Goal: Information Seeking & Learning: Find specific fact

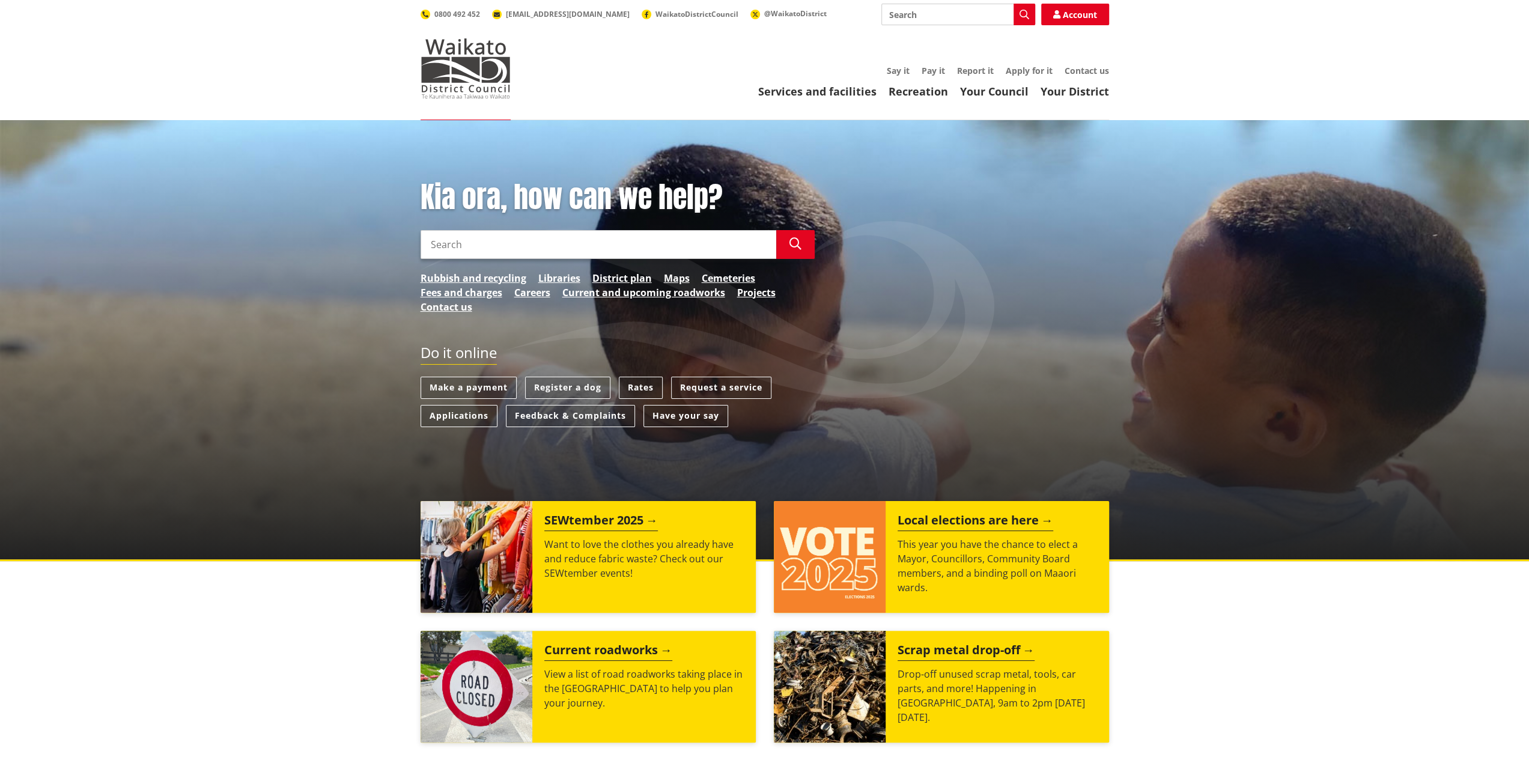
click at [702, 253] on input "Search" at bounding box center [598, 245] width 356 height 29
type input "property valuation"
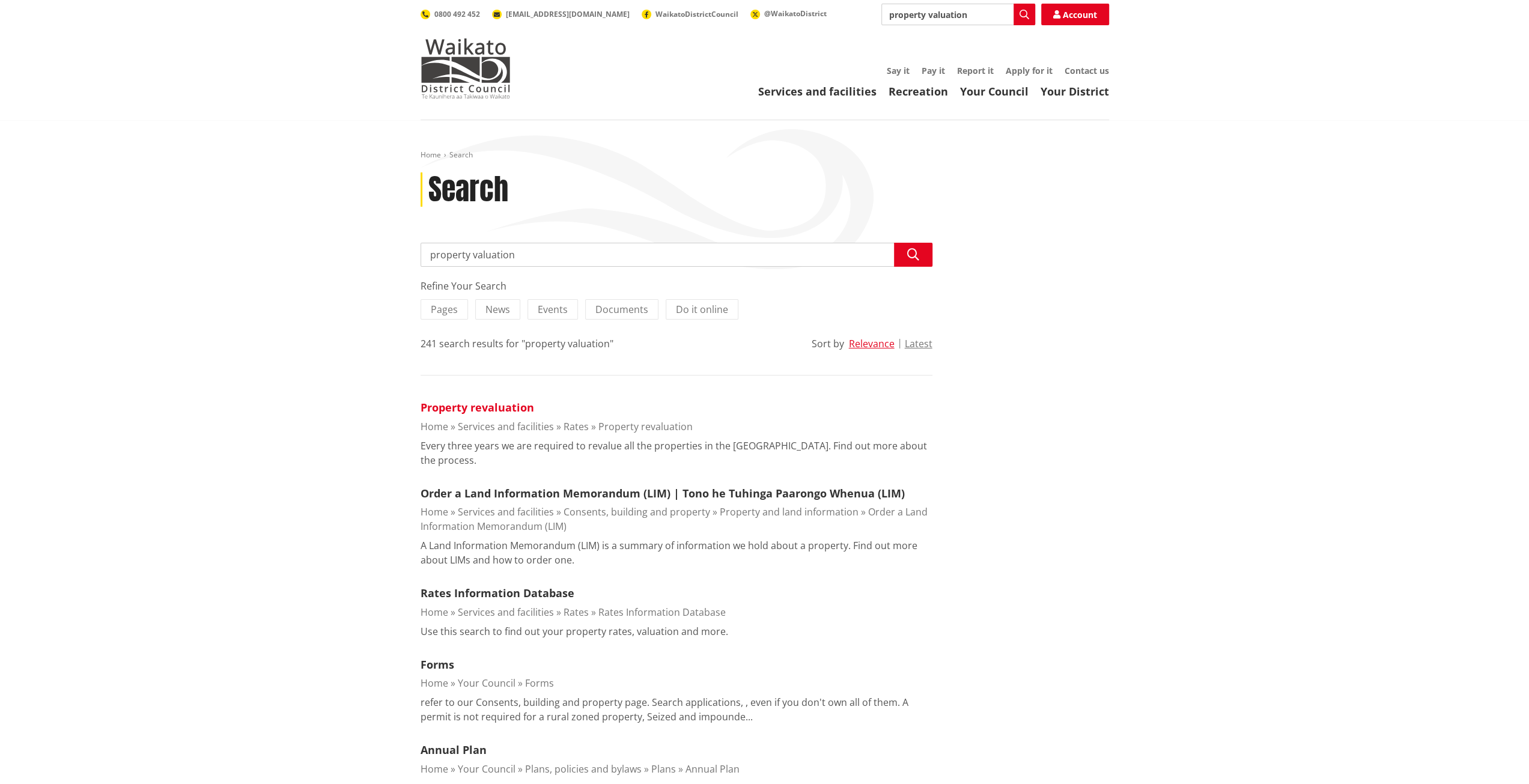
click at [511, 408] on link "Property revaluation" at bounding box center [477, 407] width 113 height 14
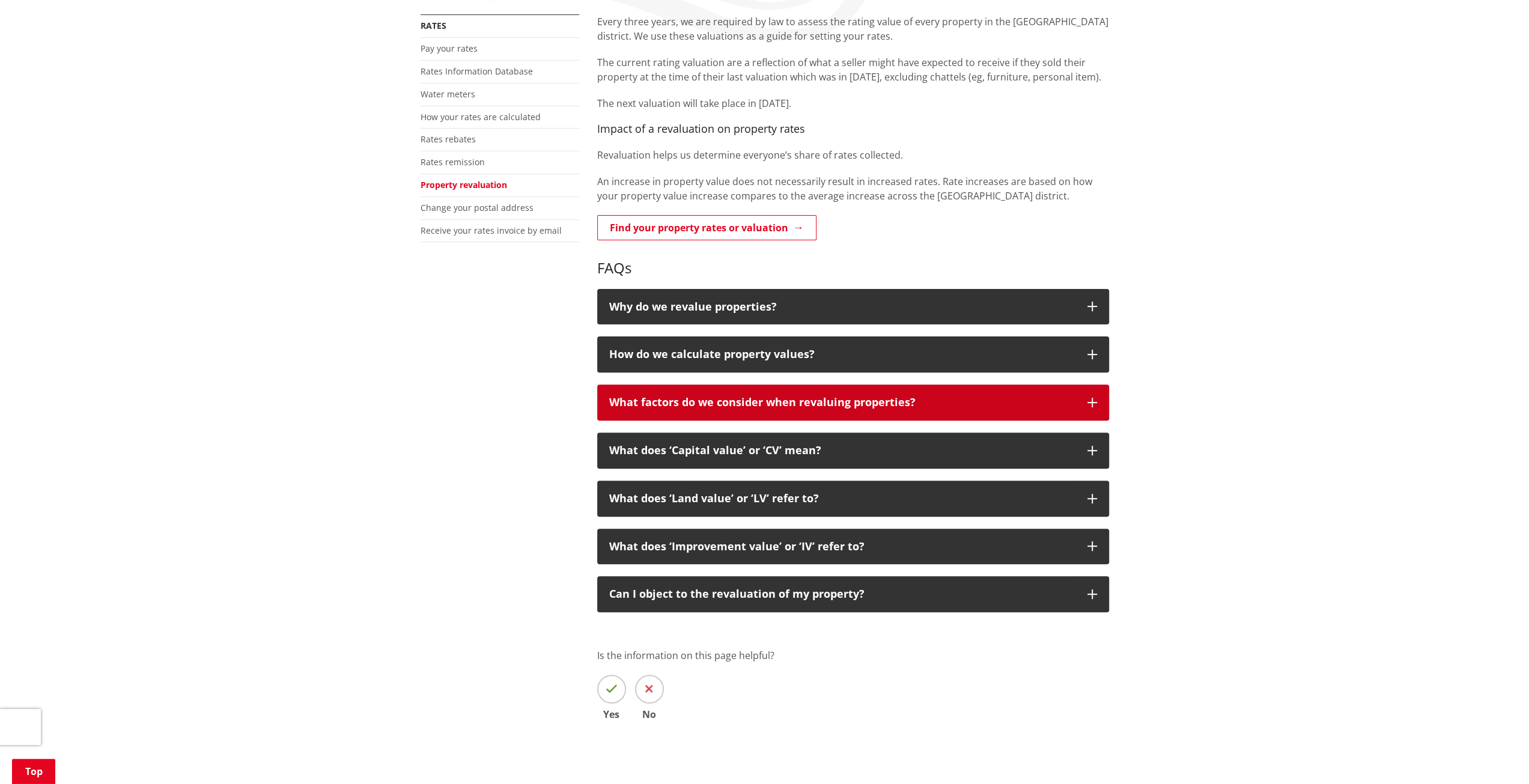
scroll to position [240, 0]
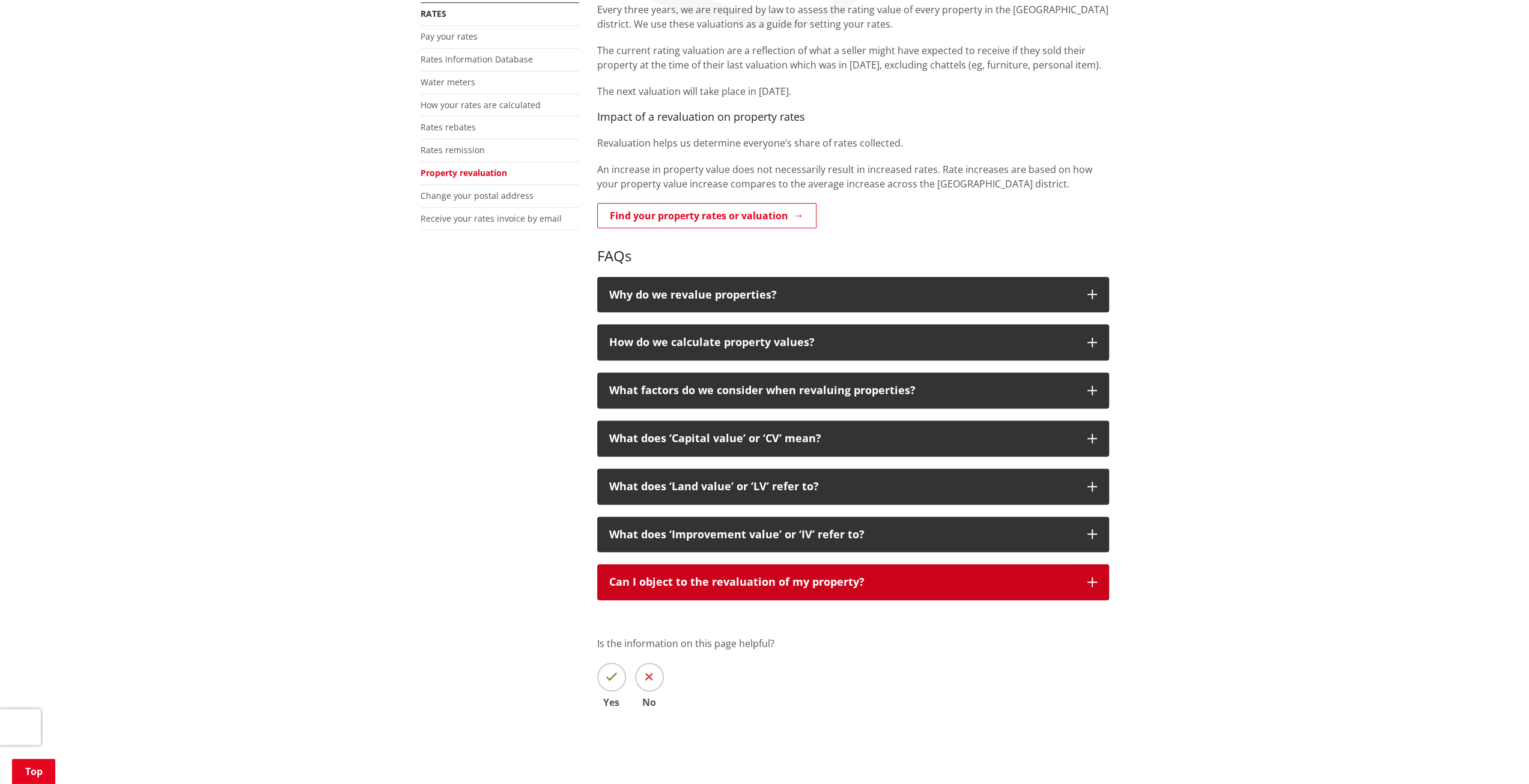
click at [877, 583] on p "Can I object to the revaluation of my property?" at bounding box center [843, 582] width 466 height 12
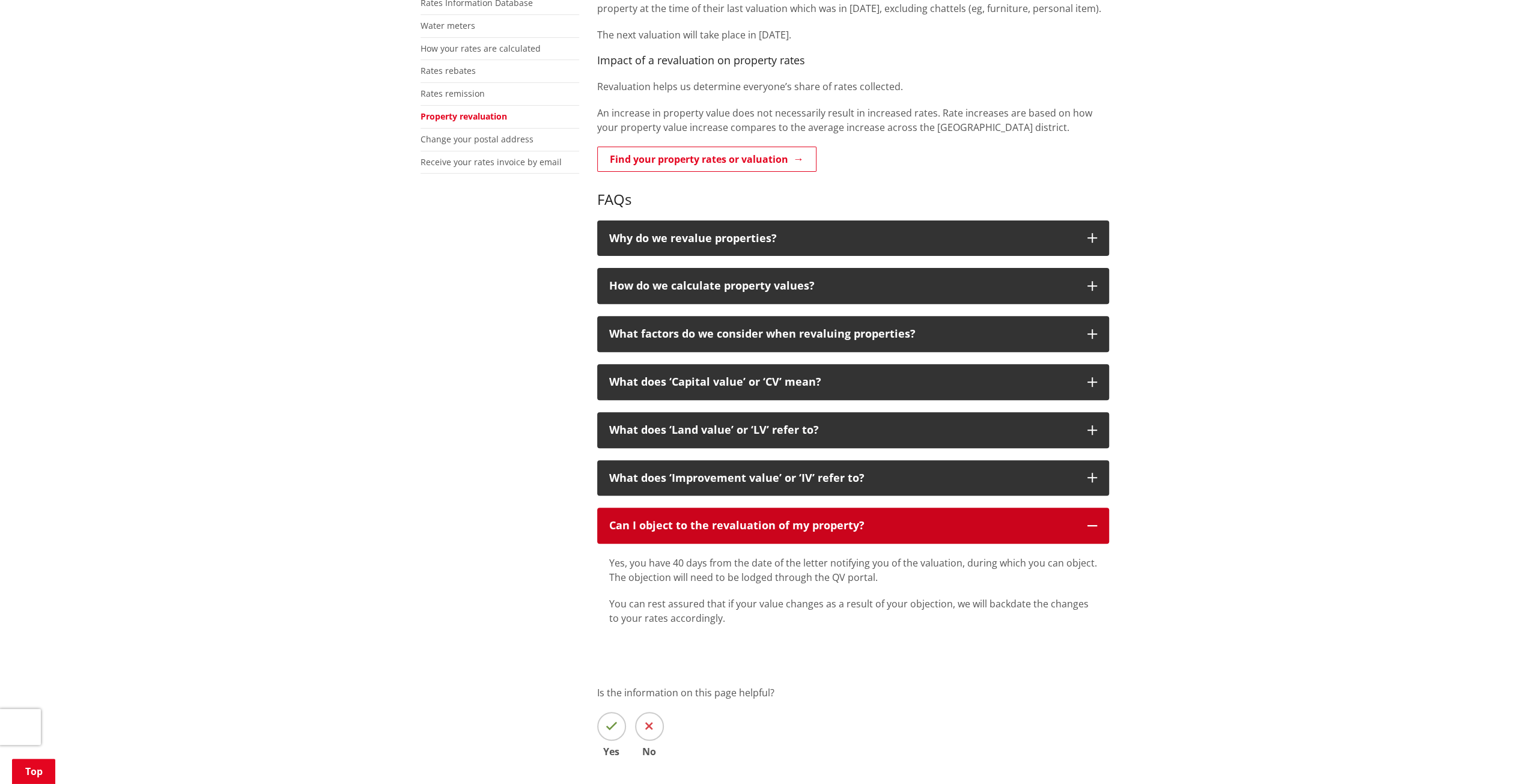
scroll to position [540, 0]
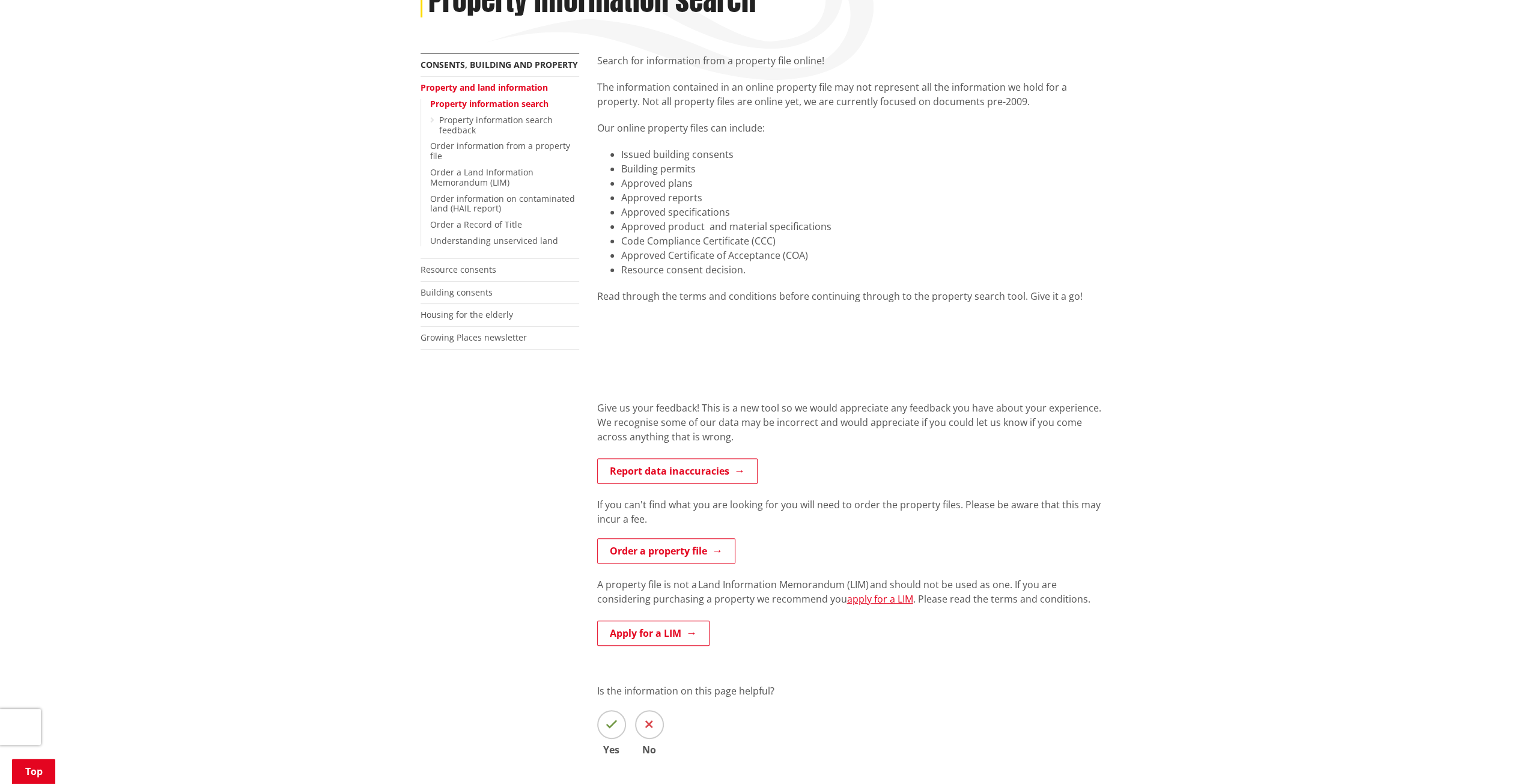
scroll to position [89, 0]
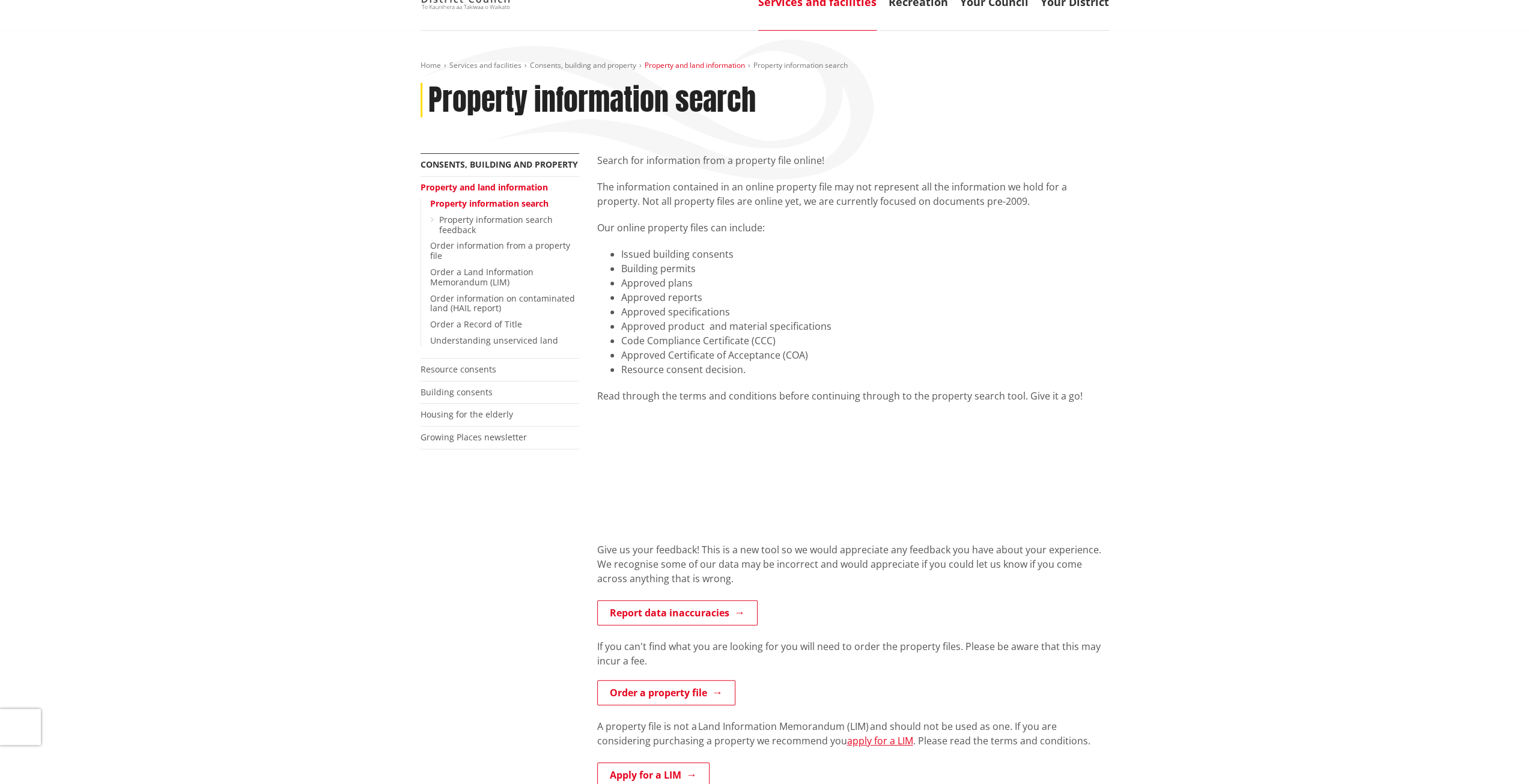
click at [700, 61] on link "Property and land information" at bounding box center [695, 65] width 101 height 11
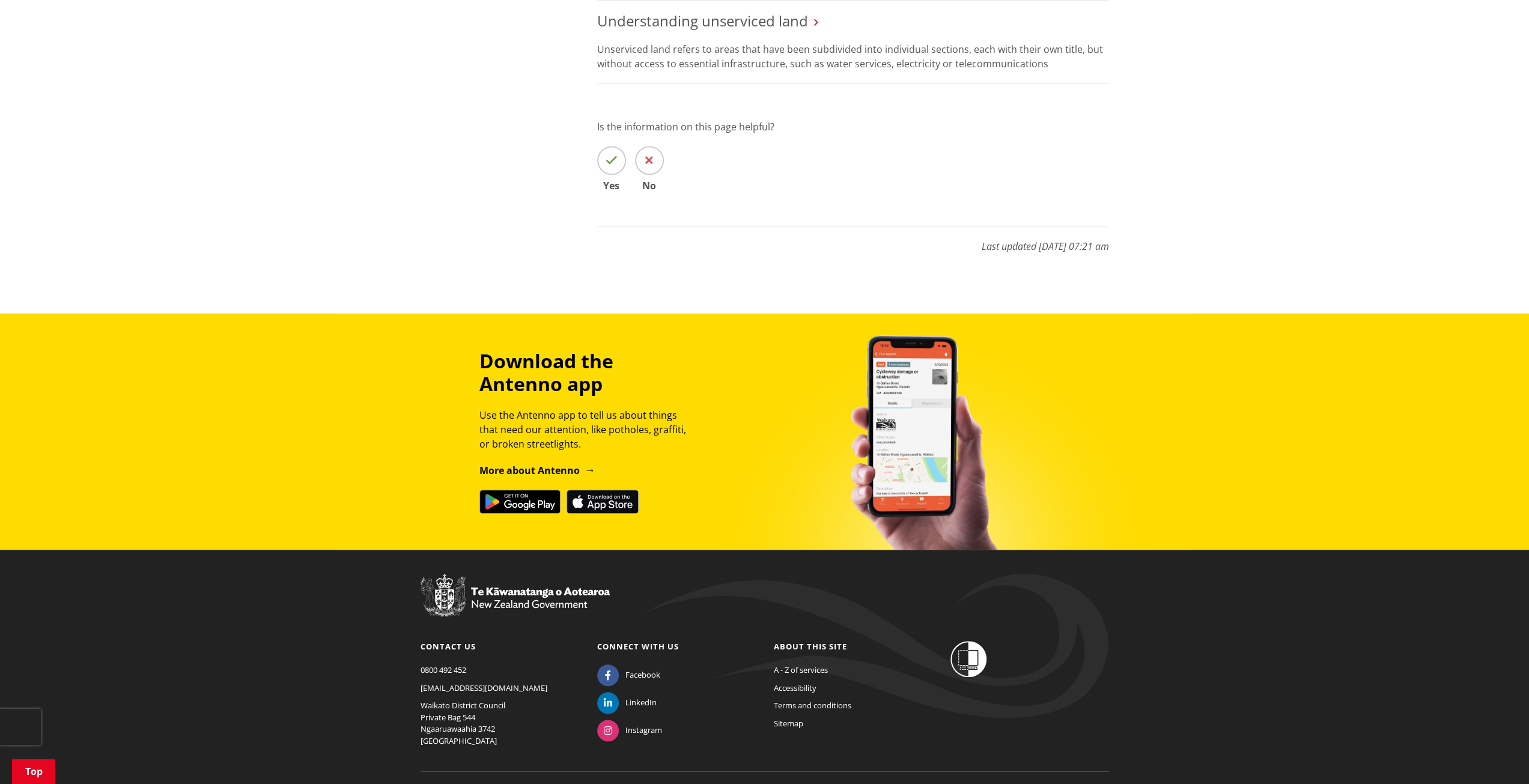
scroll to position [757, 0]
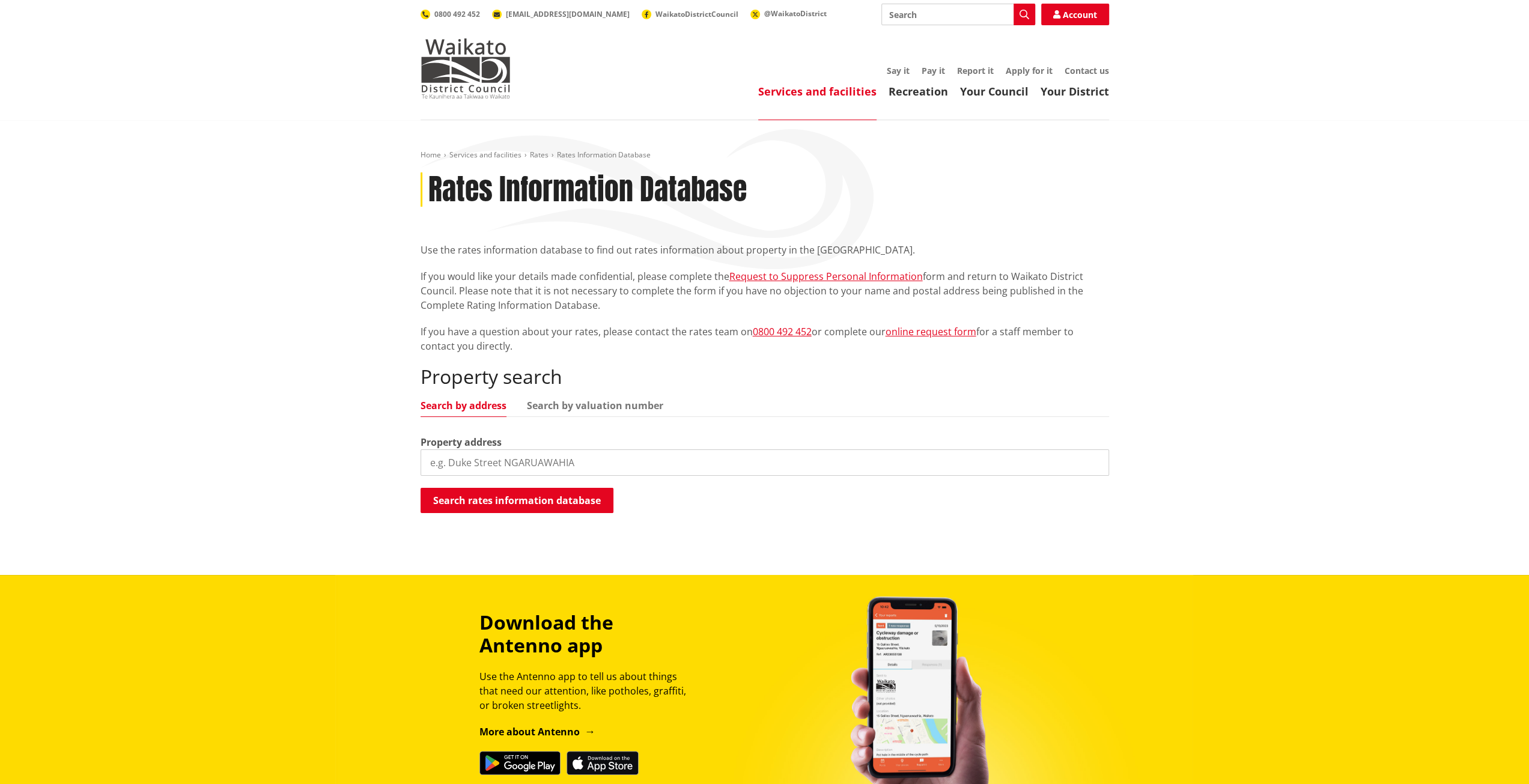
click at [626, 457] on input "search" at bounding box center [764, 463] width 688 height 27
type input "5 park drive"
click at [590, 494] on button "Search rates information database" at bounding box center [516, 500] width 193 height 25
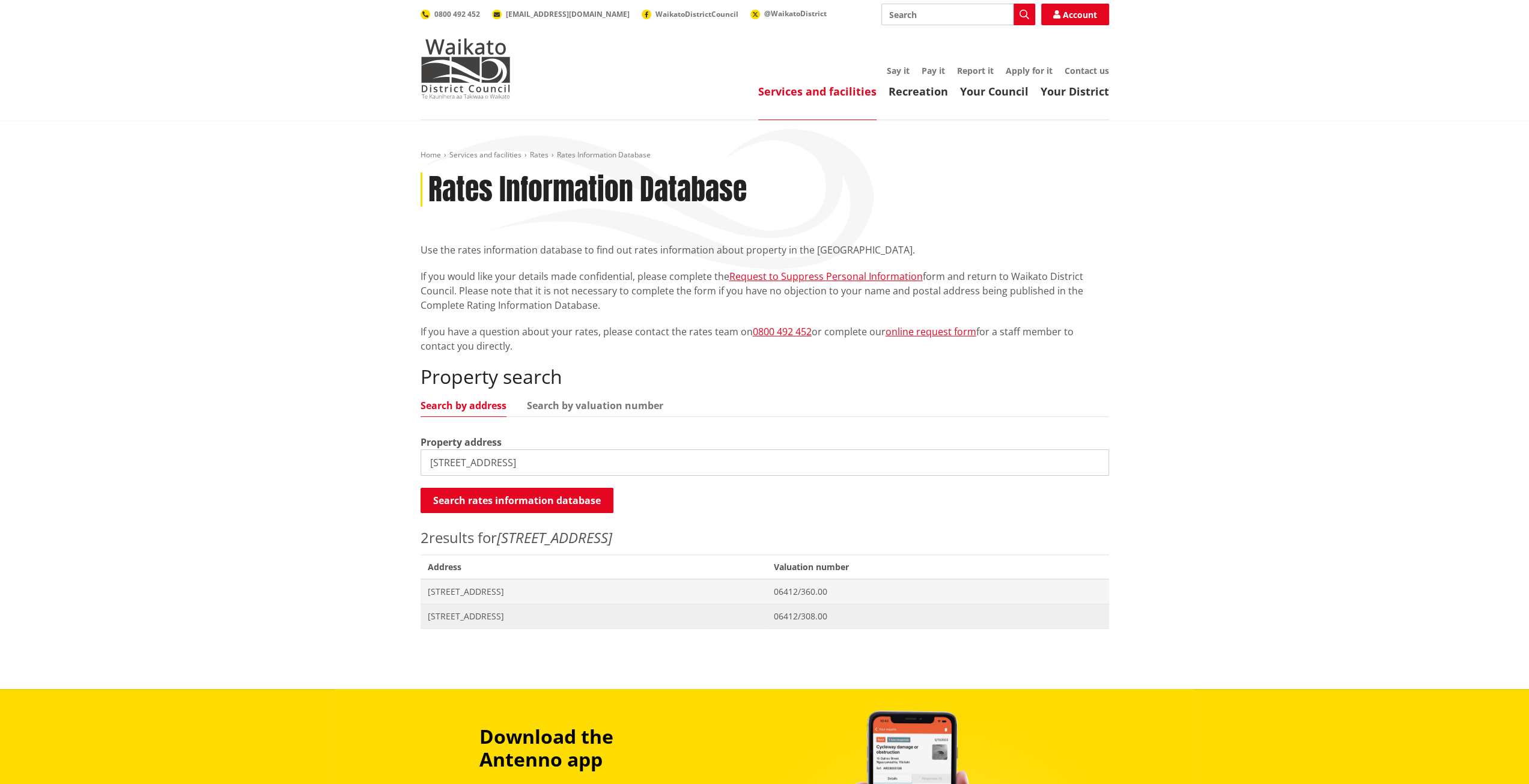
click at [484, 618] on span "[STREET_ADDRESS]" at bounding box center [594, 616] width 332 height 12
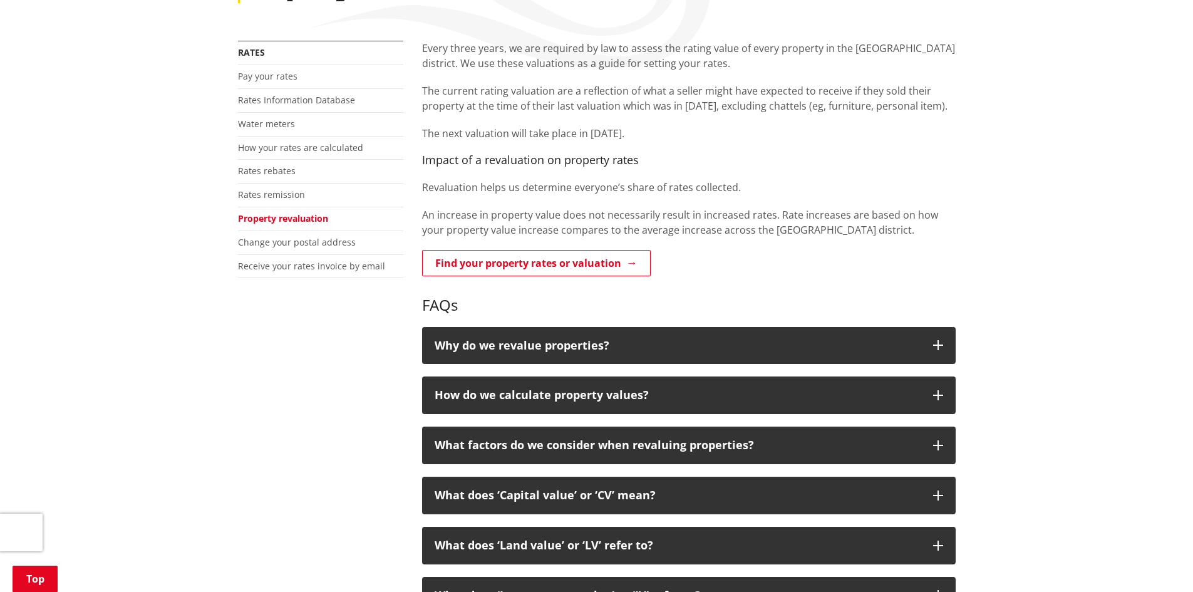
scroll to position [250, 0]
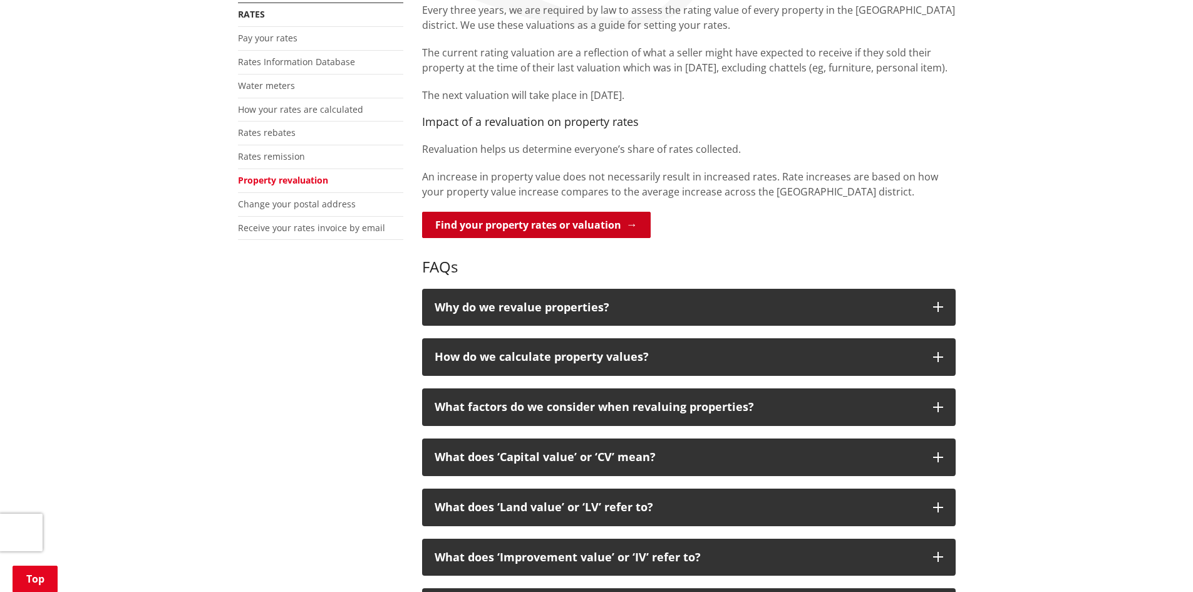
click at [607, 222] on link "Find your property rates or valuation" at bounding box center [536, 225] width 229 height 26
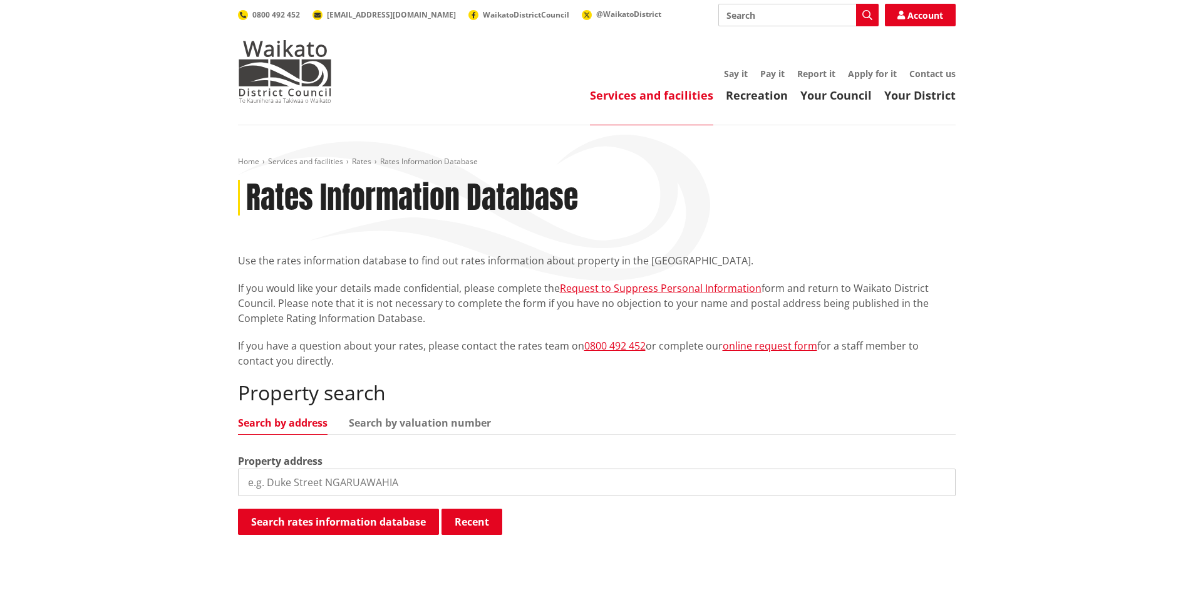
click at [364, 476] on input "search" at bounding box center [596, 482] width 717 height 28
click at [417, 418] on link "Search by valuation number" at bounding box center [420, 423] width 142 height 10
click at [421, 480] on input "search" at bounding box center [596, 482] width 717 height 28
paste input "06412/308.00"
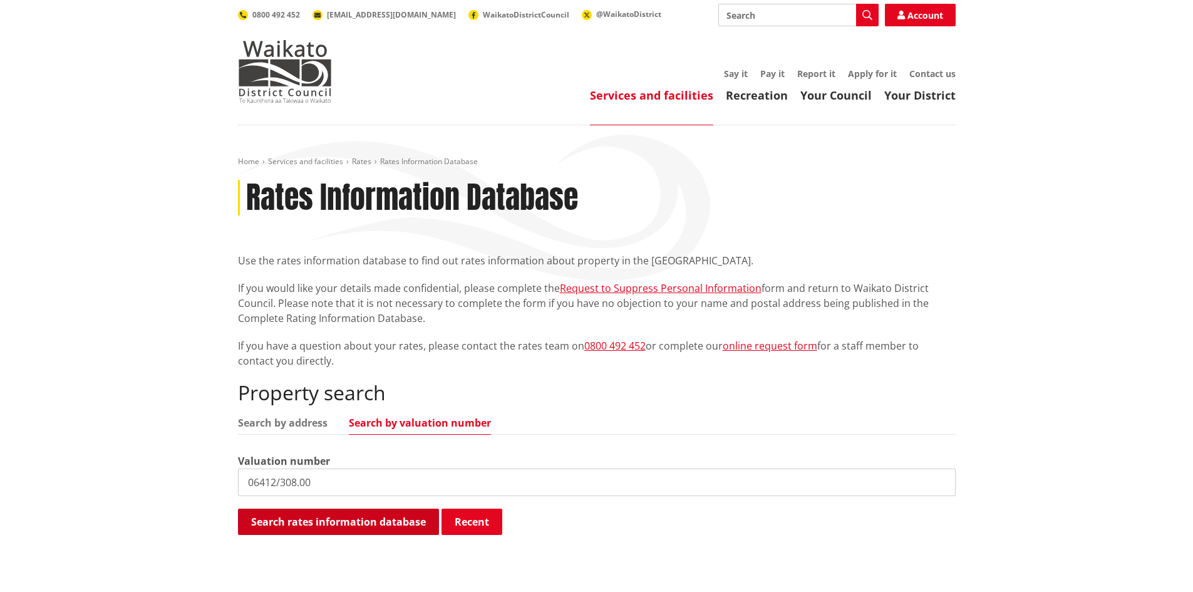
type input "06412/308.00"
click at [368, 525] on button "Search rates information database" at bounding box center [338, 521] width 201 height 26
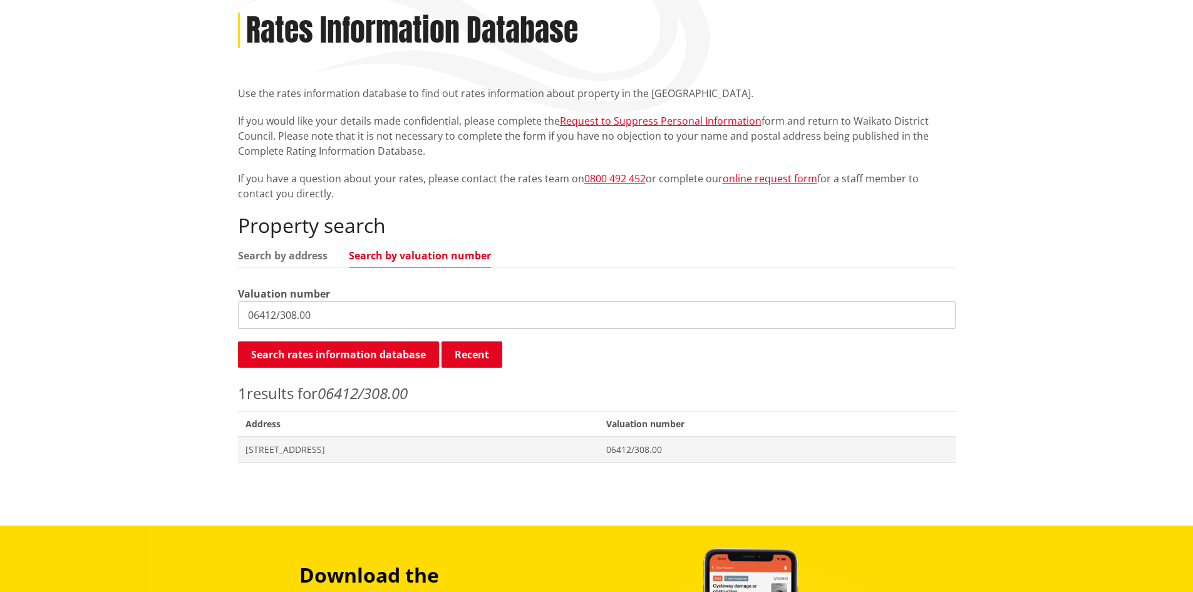
scroll to position [188, 0]
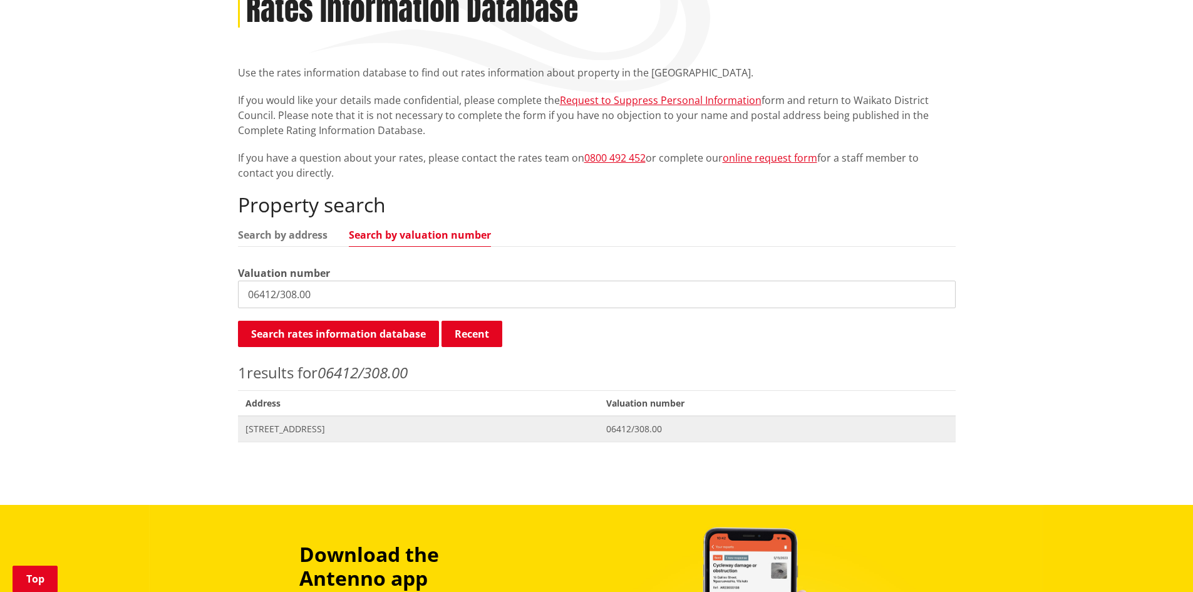
click at [312, 428] on span "[STREET_ADDRESS]" at bounding box center [418, 429] width 346 height 13
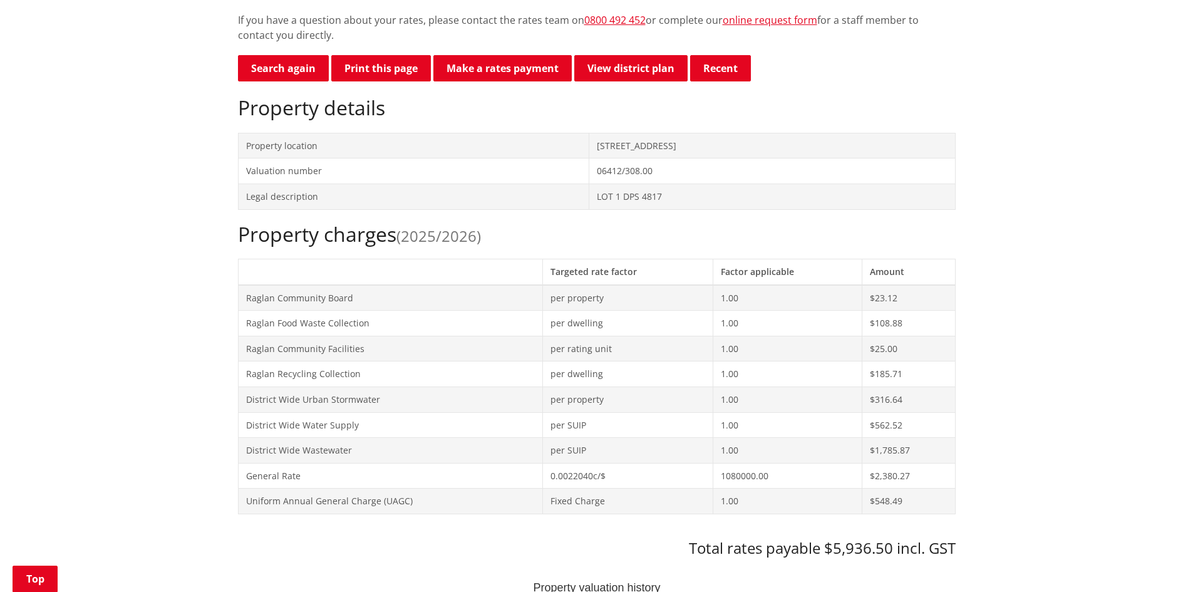
scroll to position [313, 0]
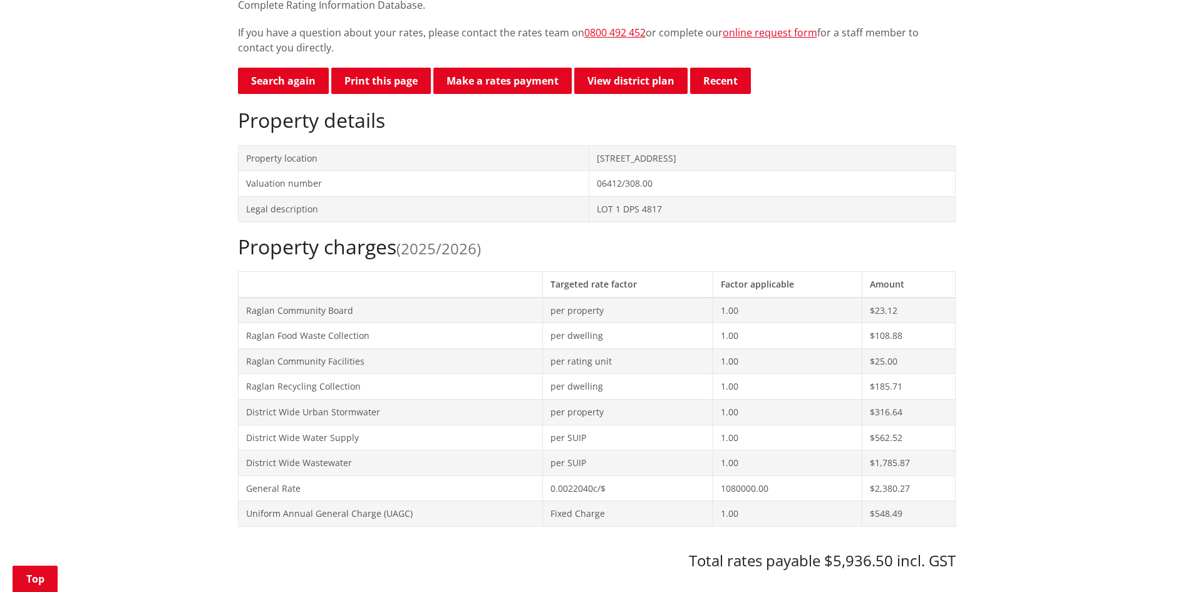
click at [736, 491] on td "1080000.00" at bounding box center [787, 488] width 148 height 26
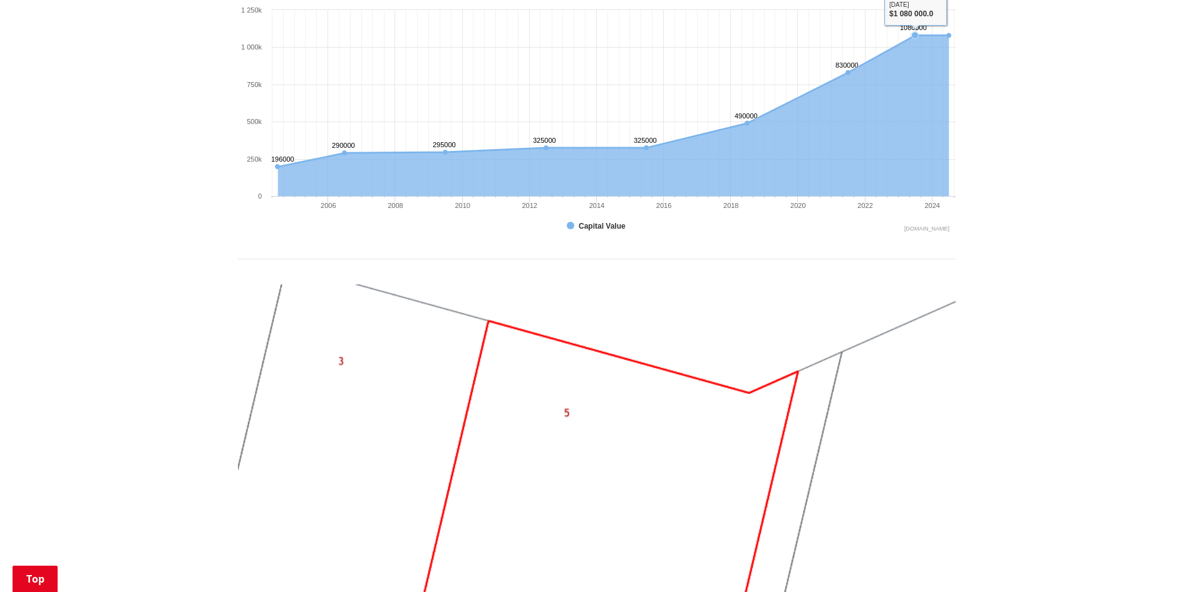
scroll to position [1127, 0]
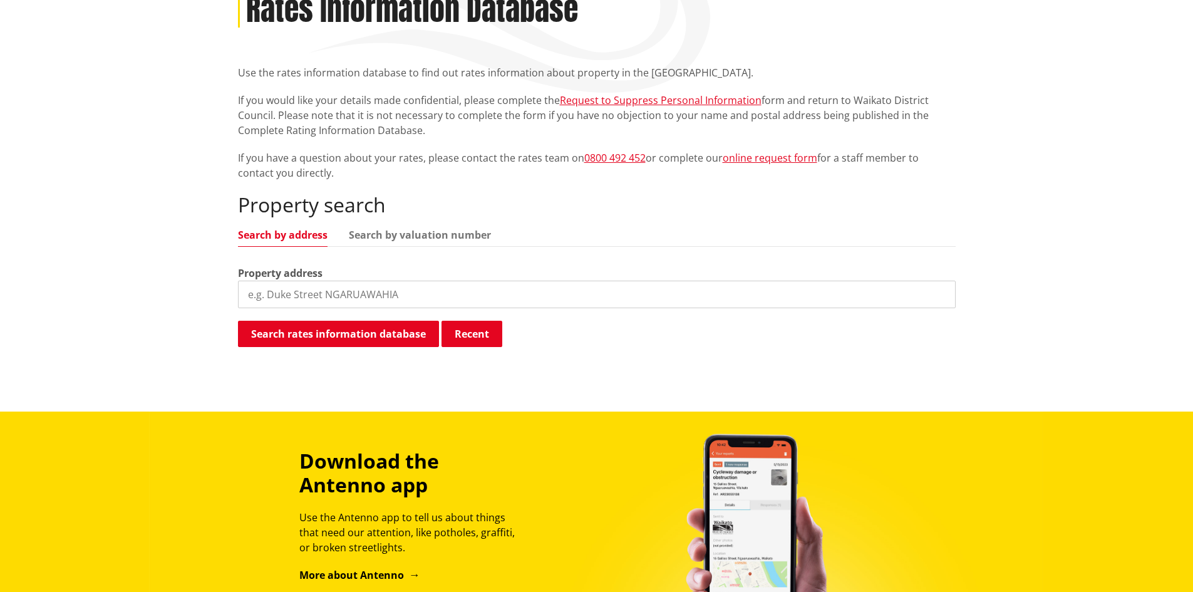
scroll to position [188, 0]
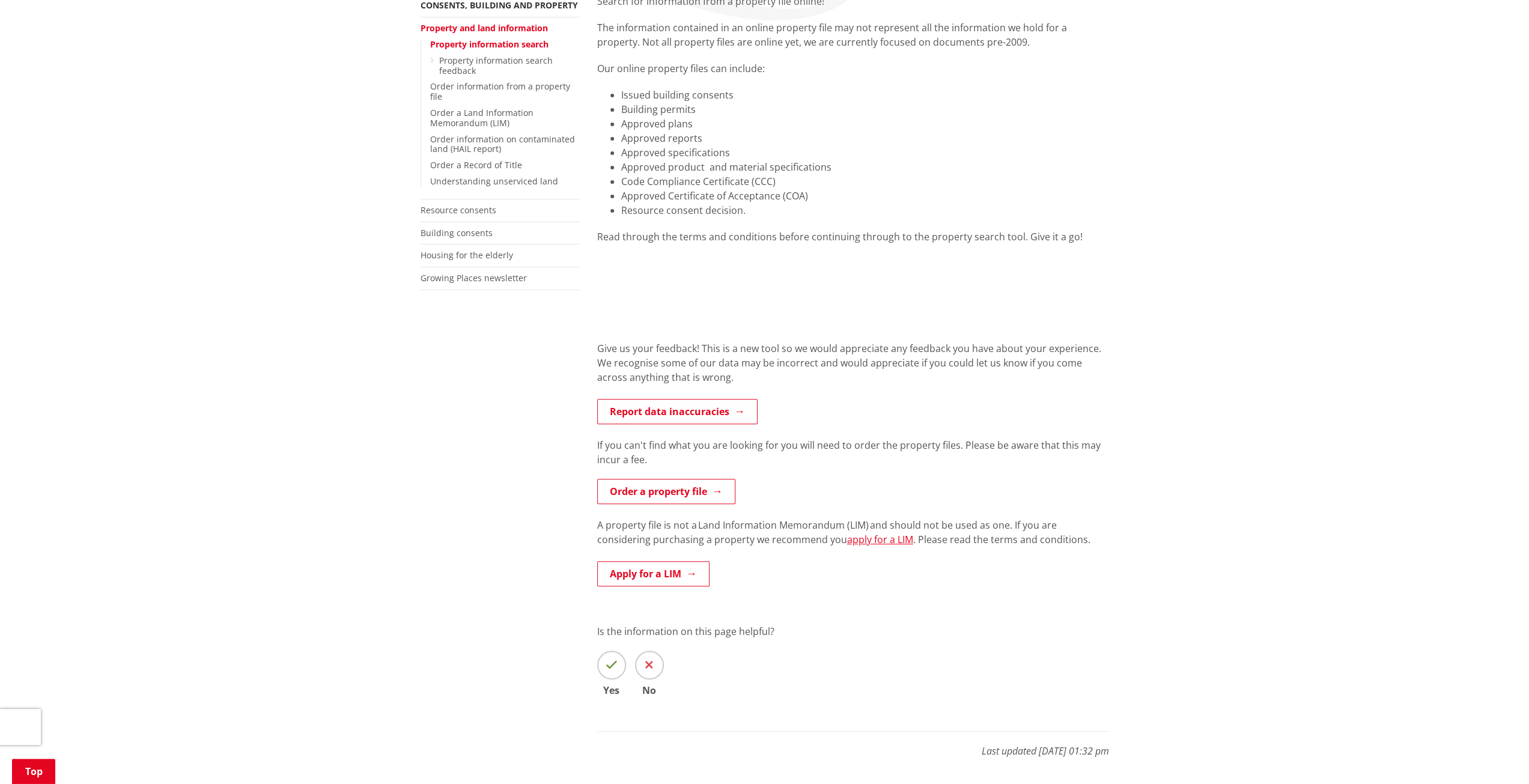
scroll to position [240, 0]
